Goal: Information Seeking & Learning: Learn about a topic

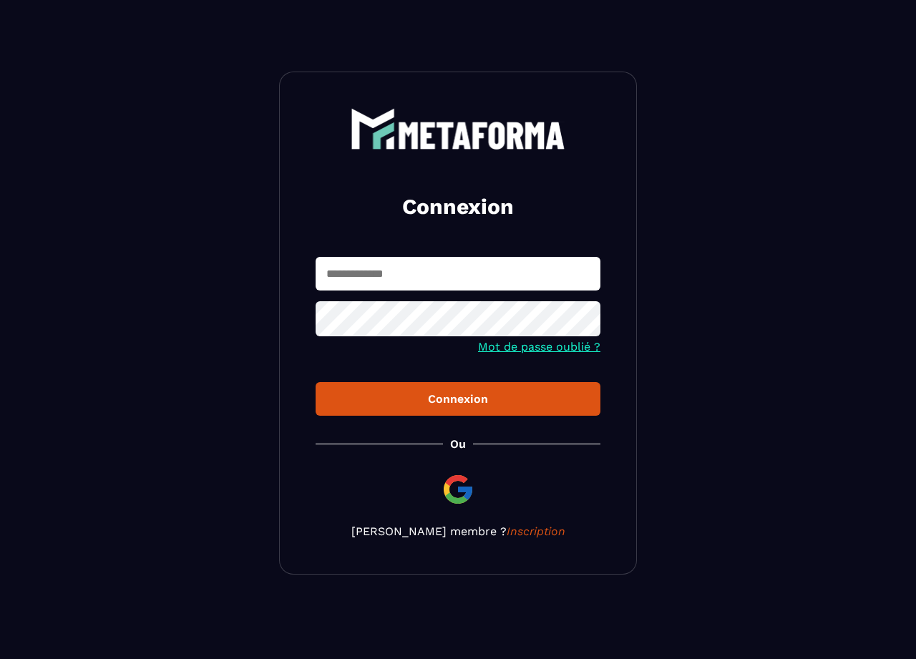
click at [454, 279] on input "text" at bounding box center [458, 274] width 285 height 34
type input "**********"
click at [586, 321] on icon at bounding box center [584, 320] width 17 height 17
click at [586, 321] on icon at bounding box center [585, 320] width 16 height 11
click at [477, 402] on div "Connexion" at bounding box center [458, 399] width 262 height 14
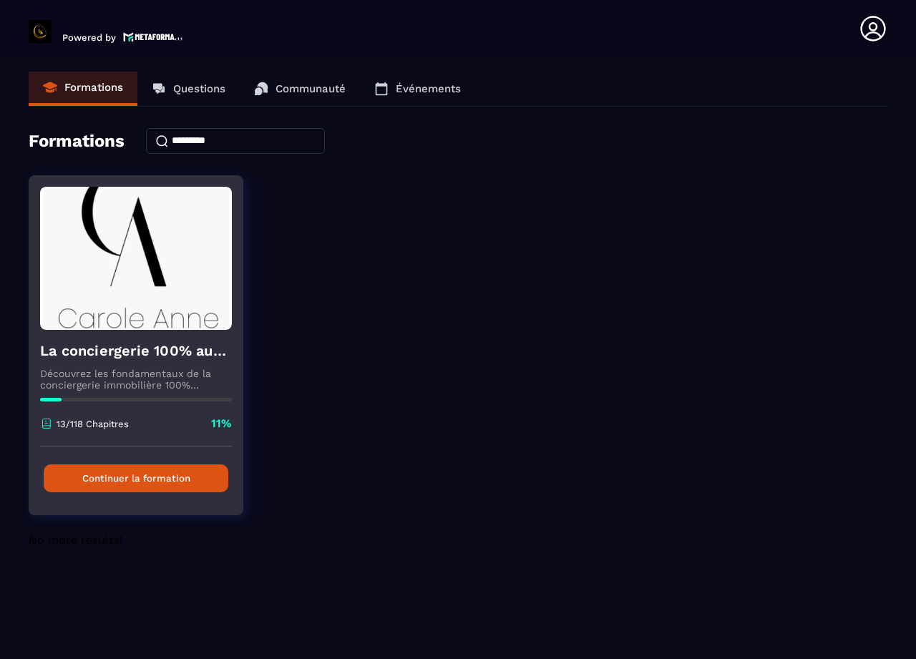
click at [127, 478] on button "Continuer la formation" at bounding box center [136, 479] width 185 height 28
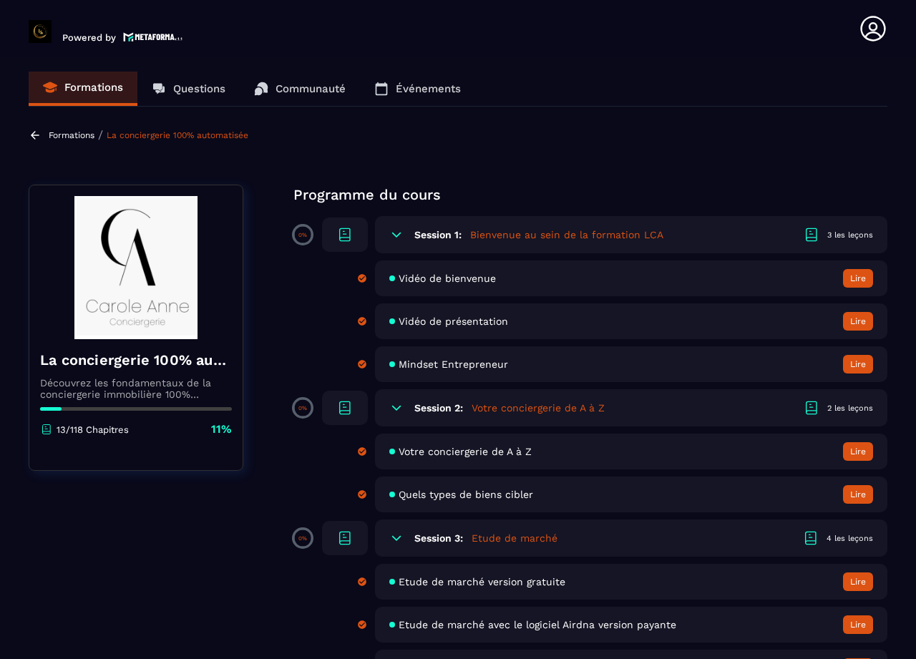
click at [858, 275] on button "Lire" at bounding box center [858, 278] width 30 height 19
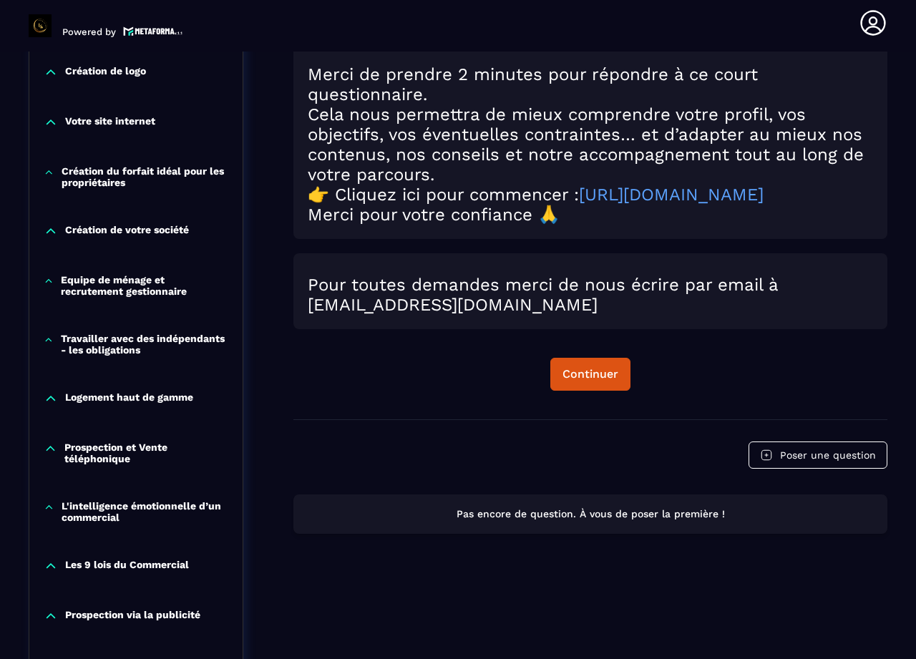
scroll to position [727, 0]
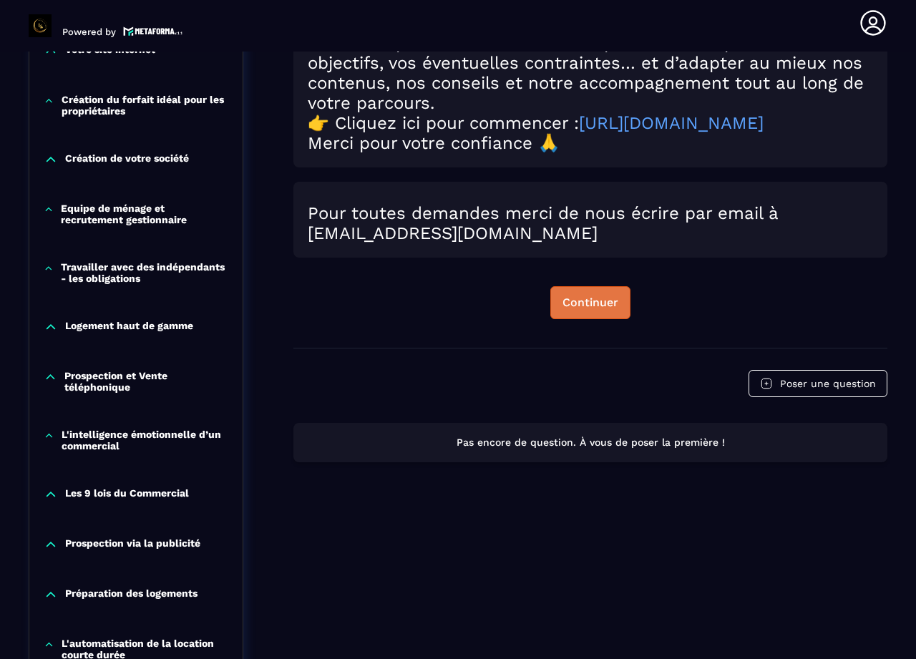
click at [586, 310] on div "Continuer" at bounding box center [591, 303] width 56 height 14
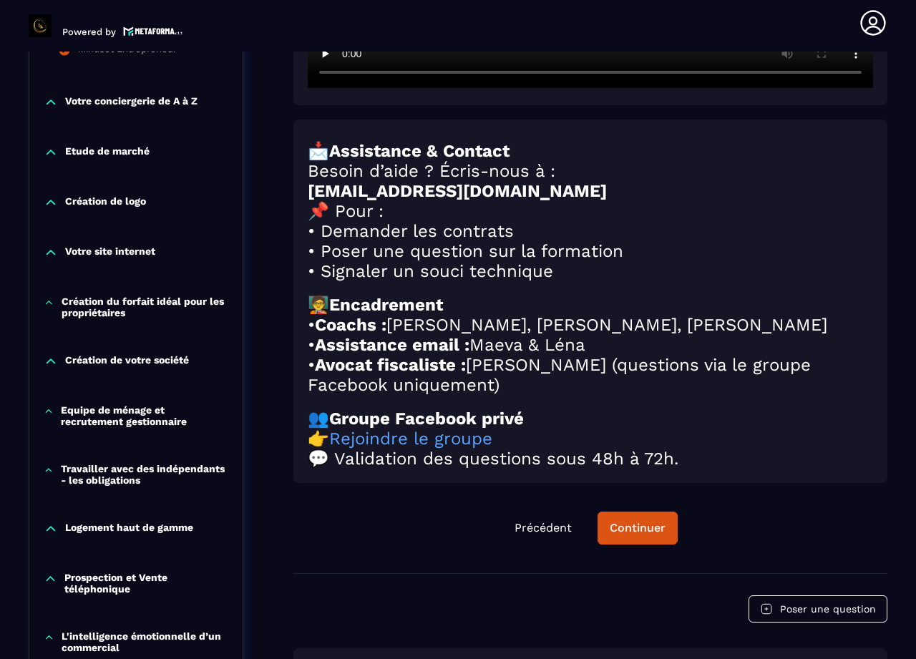
scroll to position [578, 0]
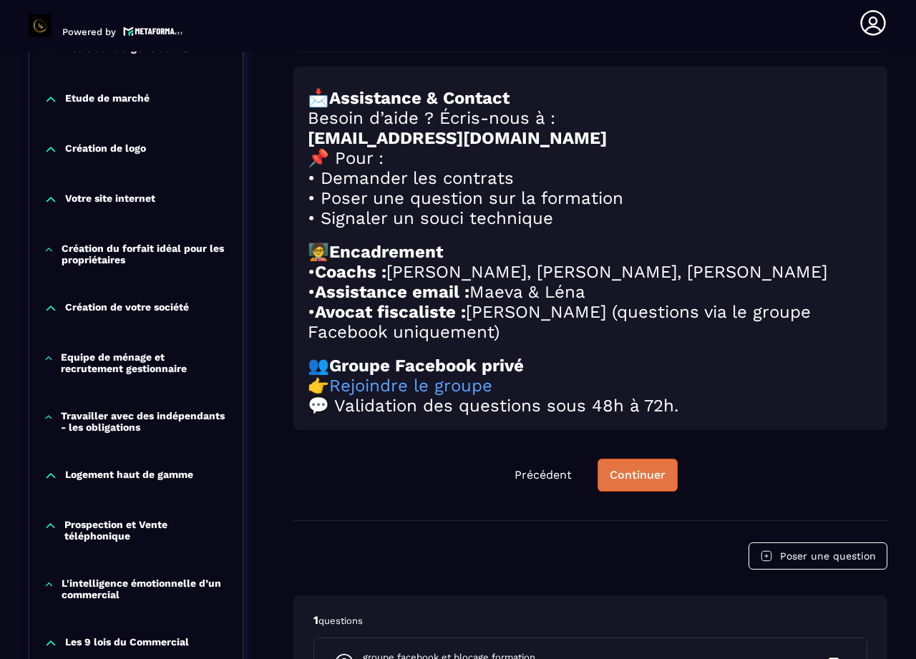
click at [642, 483] on div "Continuer" at bounding box center [638, 475] width 56 height 14
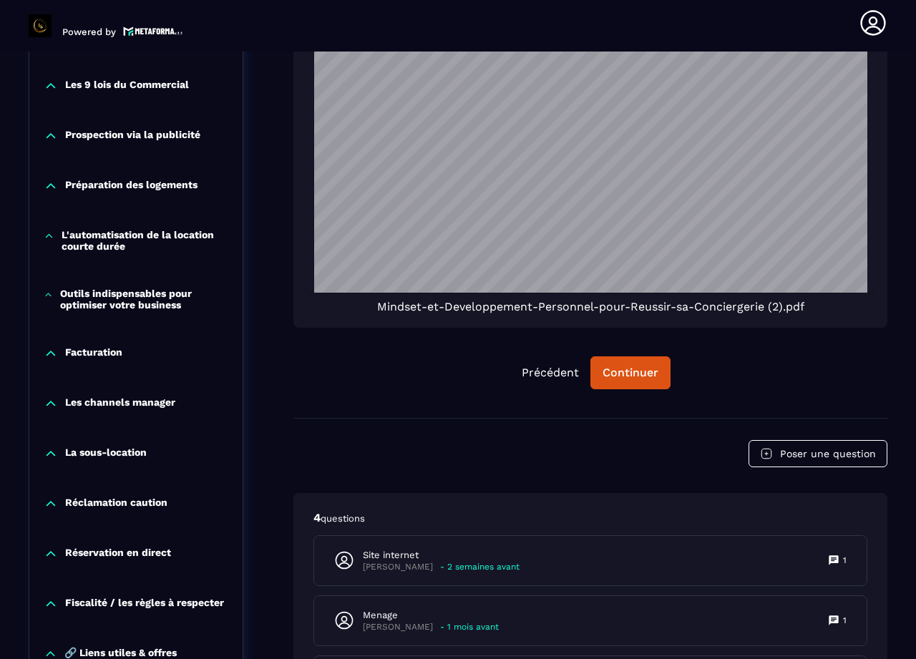
scroll to position [1151, 0]
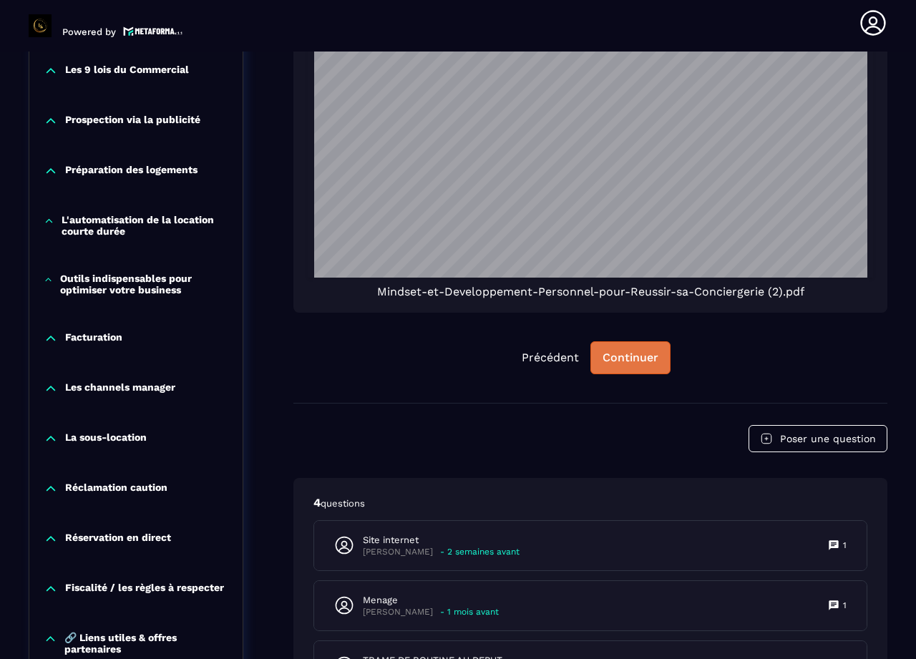
click at [626, 351] on div "Continuer" at bounding box center [631, 358] width 56 height 14
click at [646, 351] on div "Continuer" at bounding box center [631, 358] width 56 height 14
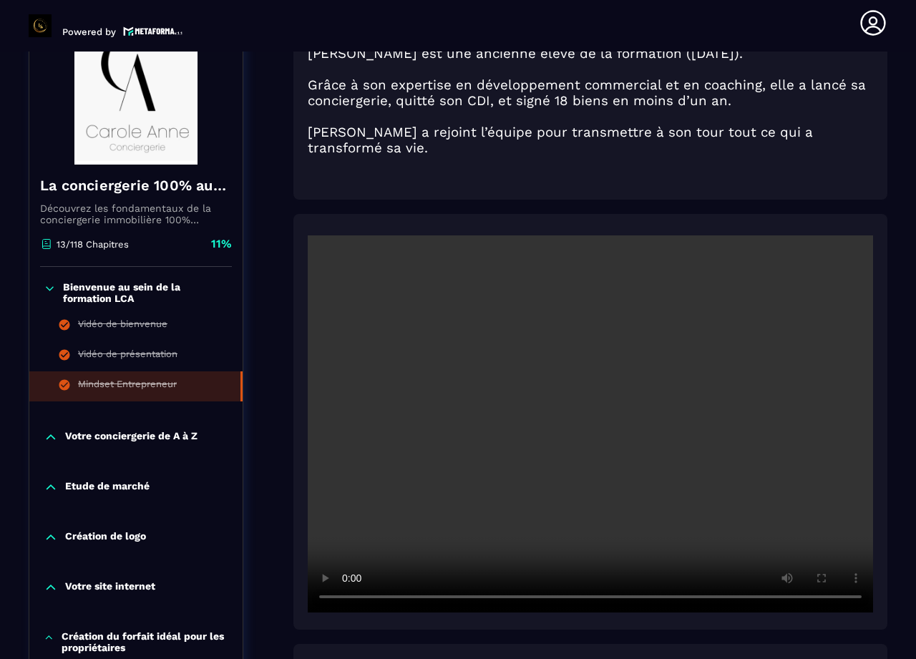
scroll to position [226, 0]
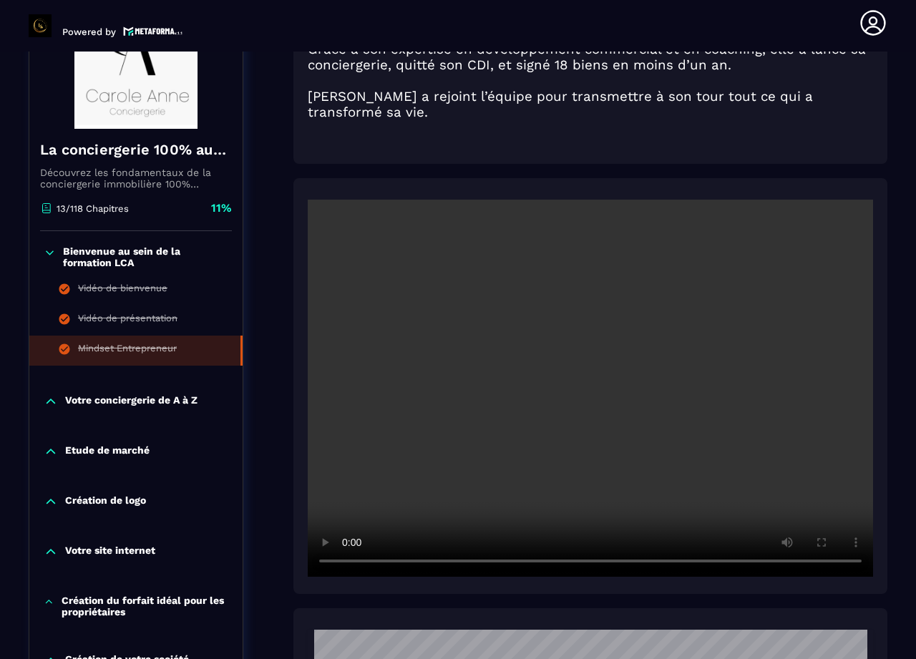
click at [142, 402] on p "Votre conciergerie de A à Z" at bounding box center [131, 401] width 132 height 14
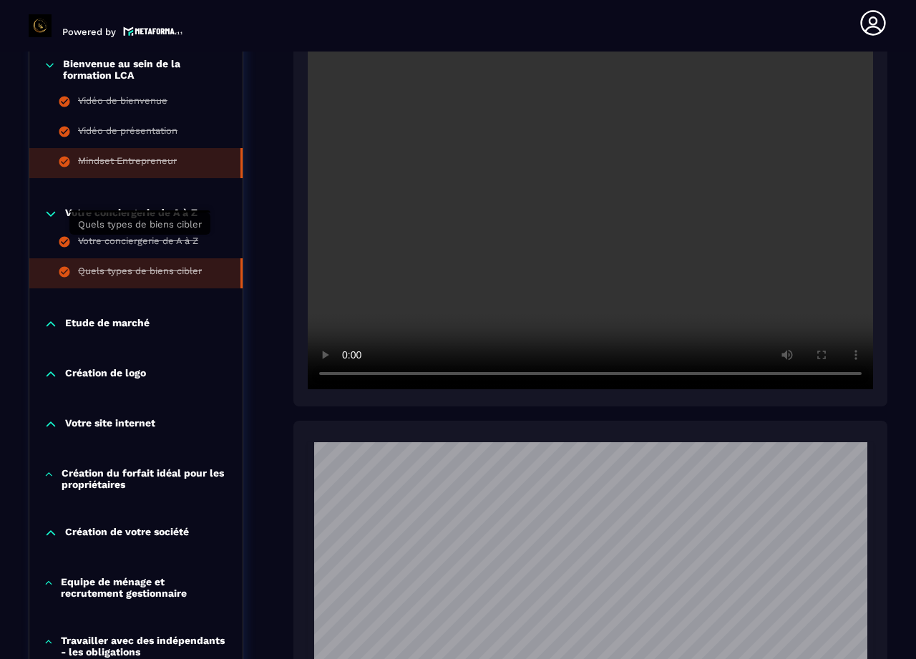
scroll to position [441, 0]
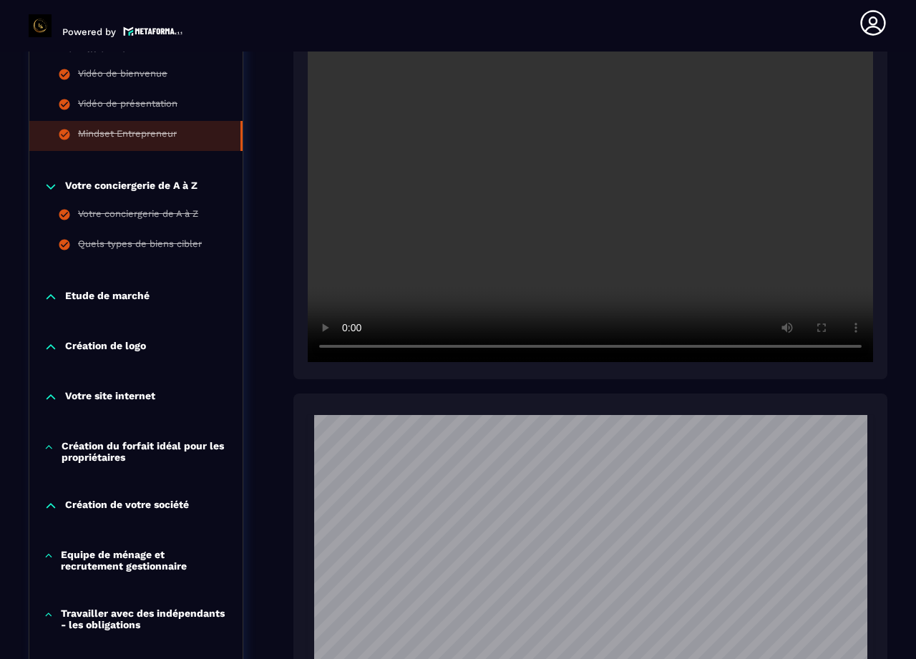
click at [117, 294] on p "Etude de marché" at bounding box center [107, 297] width 84 height 14
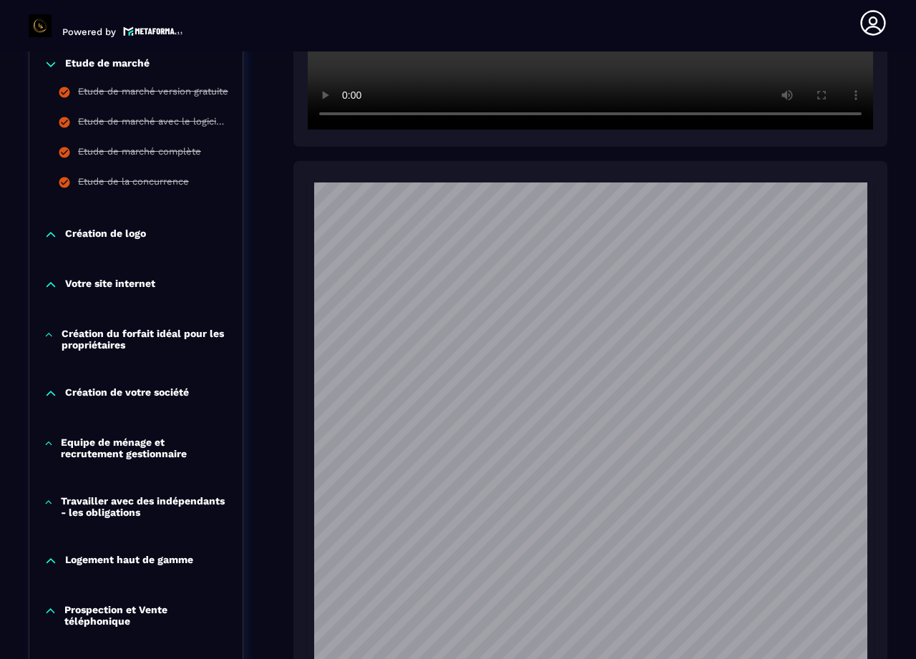
scroll to position [727, 0]
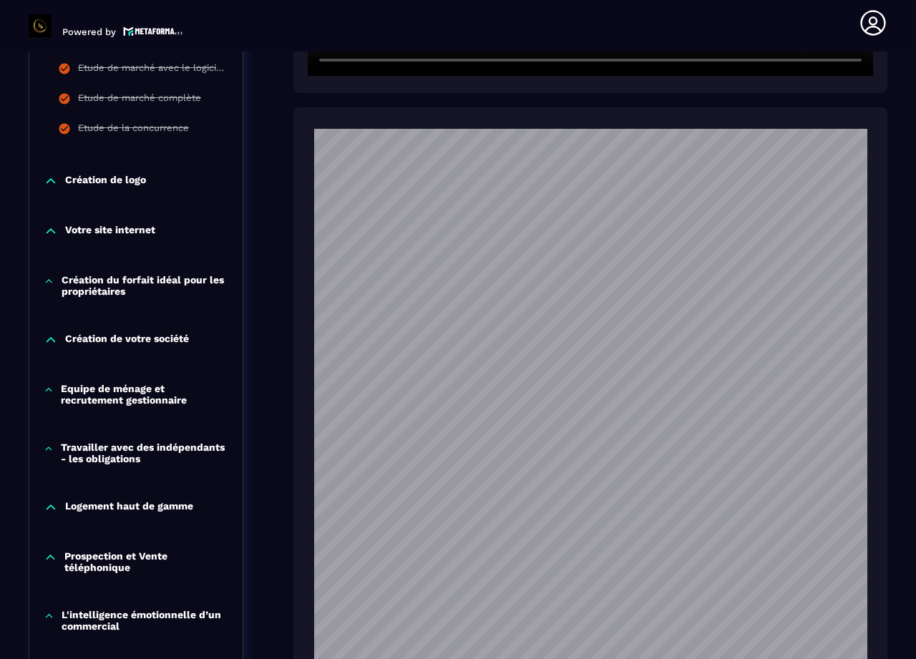
click at [105, 176] on p "Création de logo" at bounding box center [105, 181] width 81 height 14
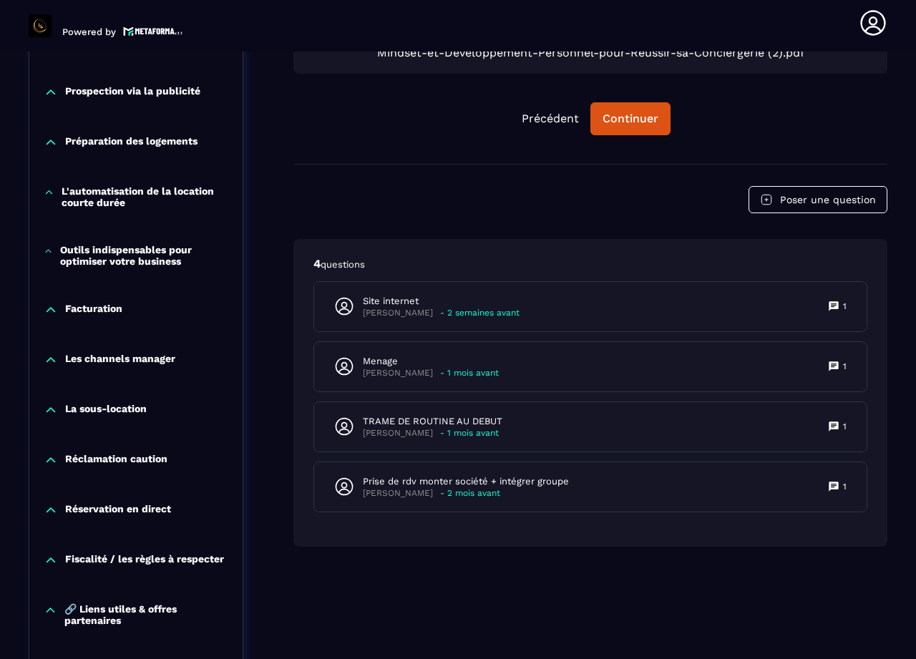
scroll to position [1582, 0]
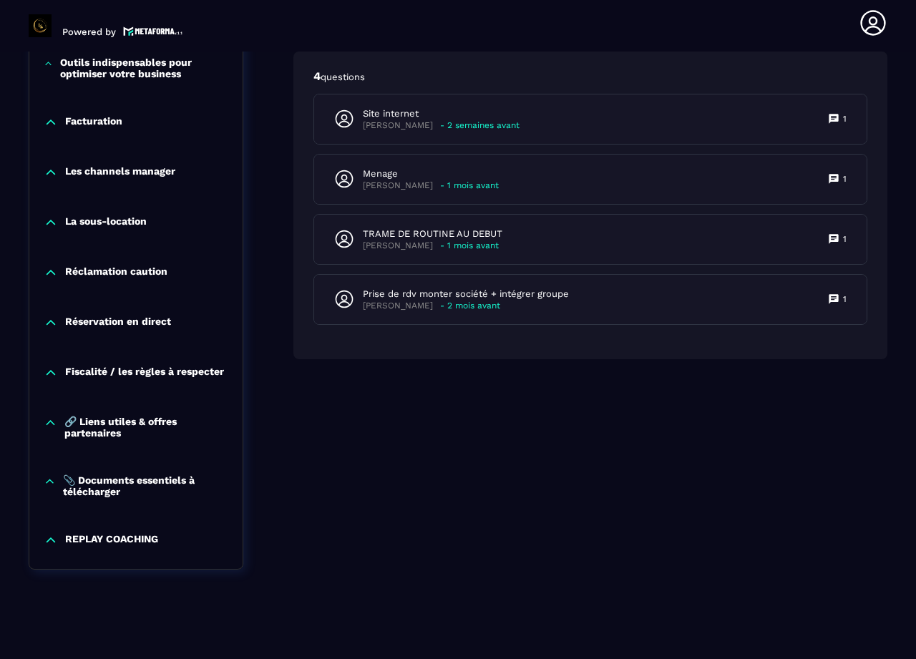
click at [86, 418] on p "🔗 Liens utiles & offres partenaires" at bounding box center [146, 427] width 164 height 23
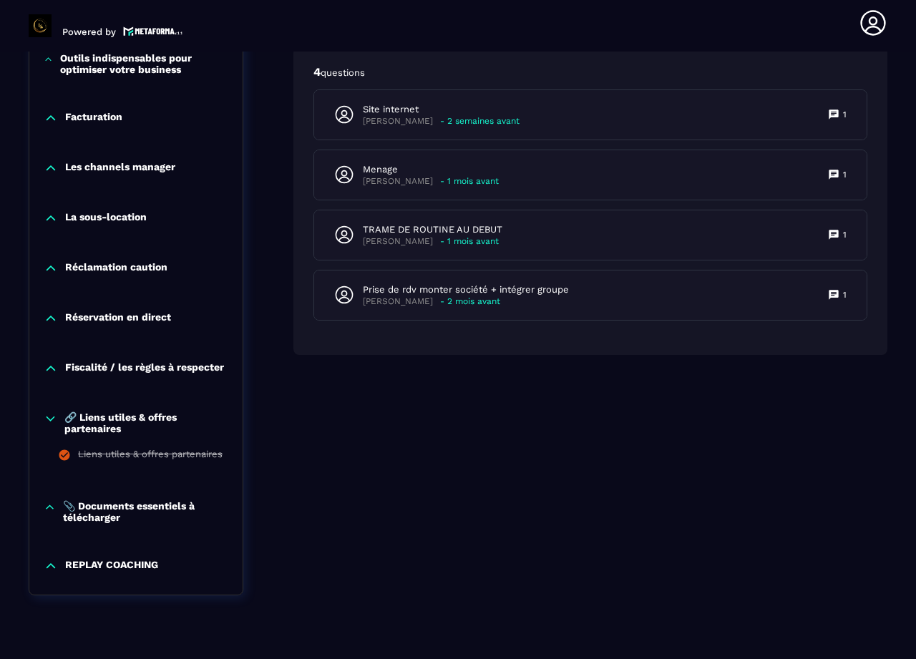
click at [99, 510] on p "📎 Documents essentiels à télécharger" at bounding box center [145, 511] width 165 height 23
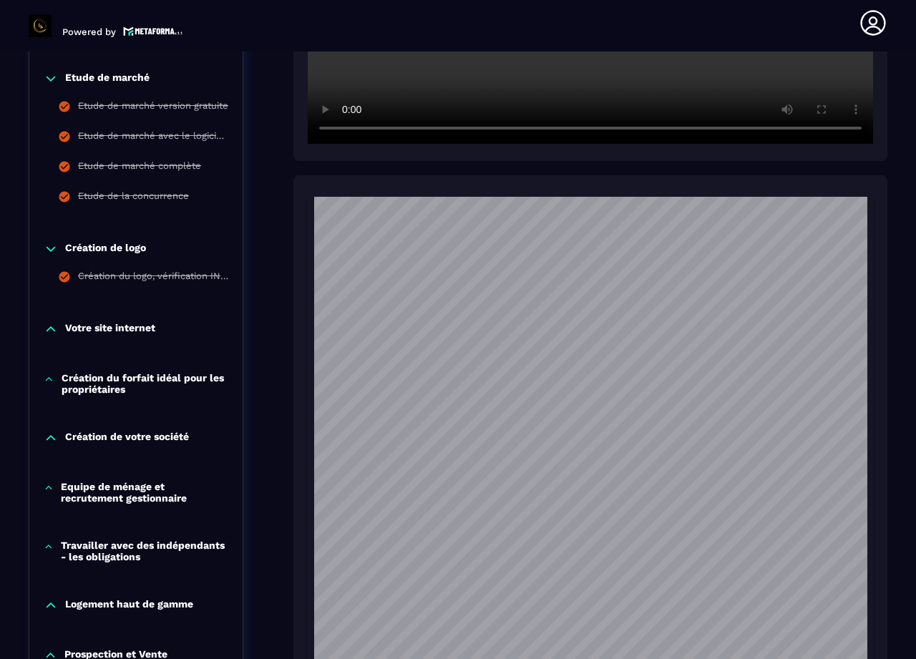
scroll to position [580, 0]
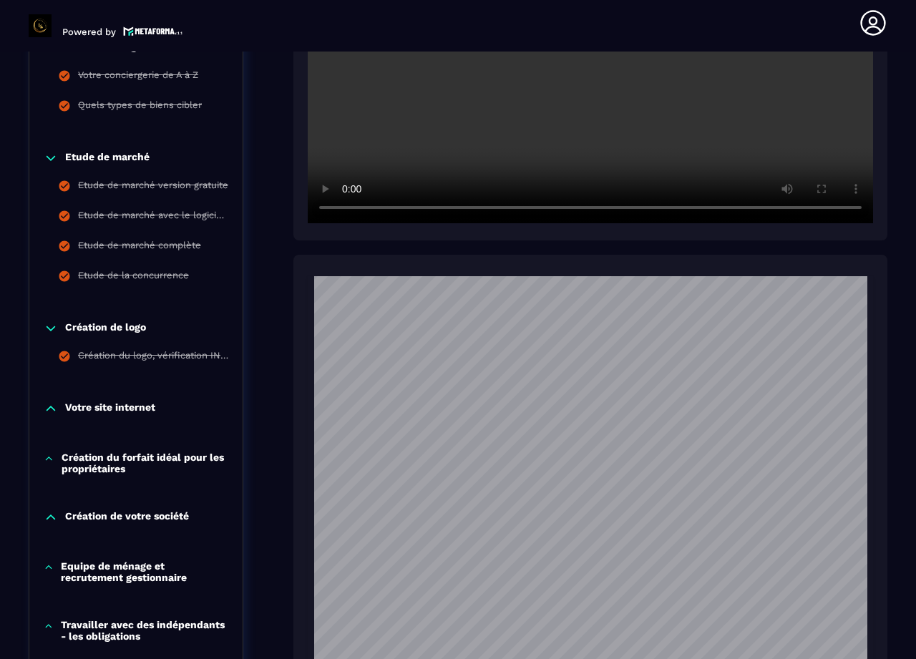
click at [112, 407] on p "Votre site internet" at bounding box center [110, 409] width 90 height 14
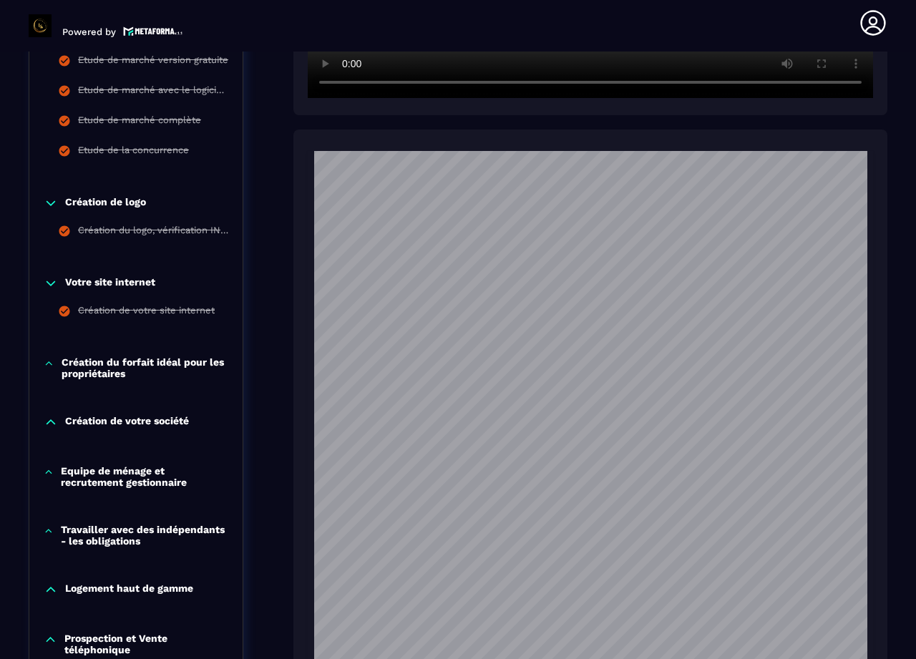
scroll to position [723, 0]
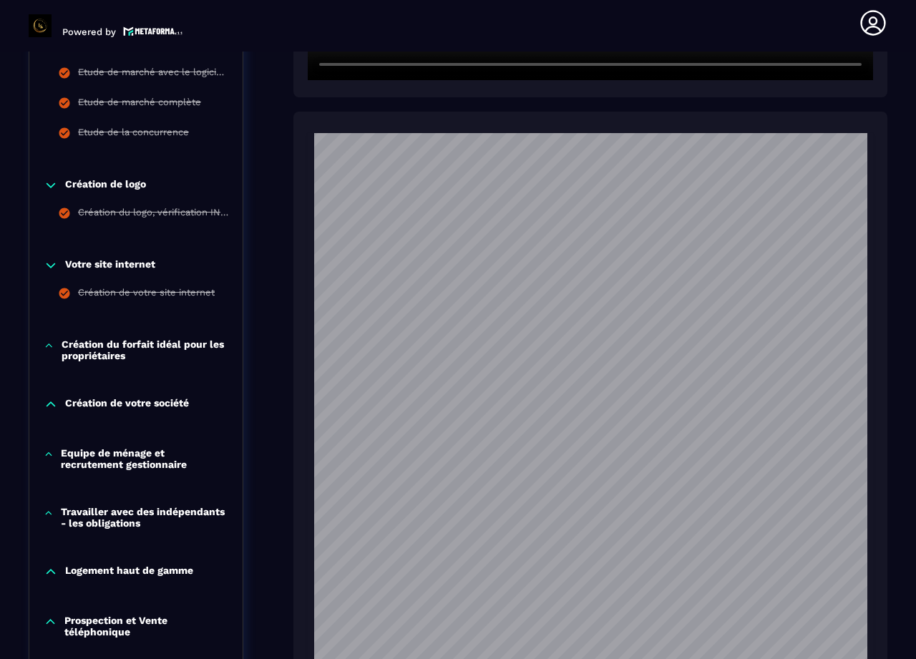
click at [146, 342] on p "Création du forfait idéal pour les propriétaires" at bounding box center [145, 350] width 167 height 23
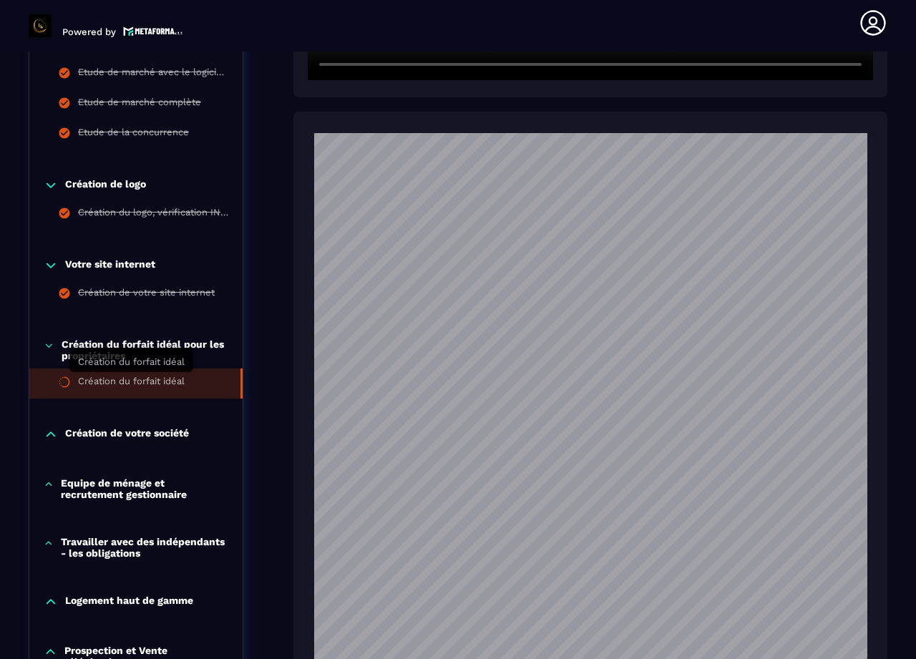
click at [134, 378] on div "Création du forfait idéal" at bounding box center [131, 384] width 107 height 16
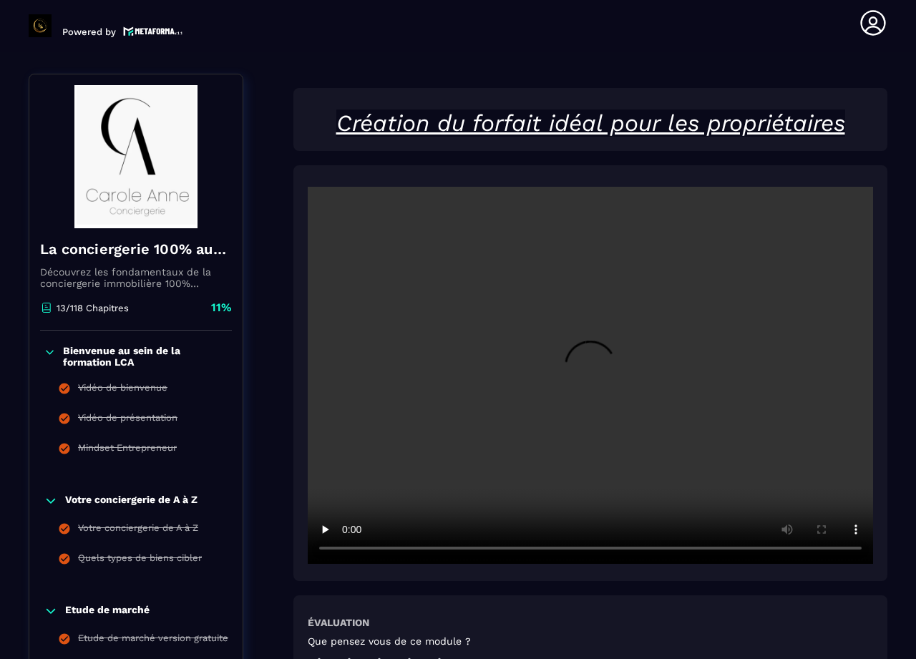
scroll to position [215, 0]
